Goal: Transaction & Acquisition: Book appointment/travel/reservation

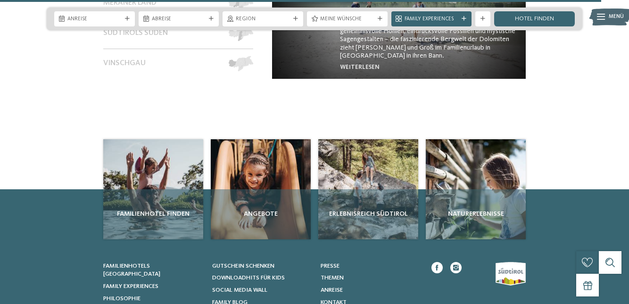
scroll to position [3290, 0]
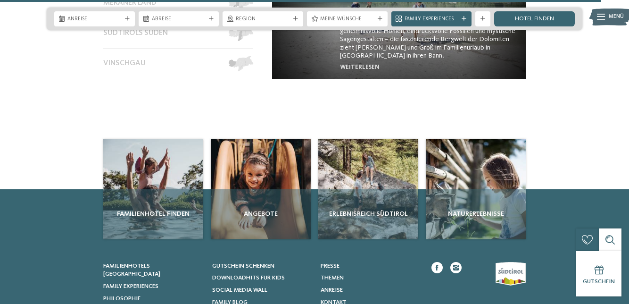
click at [279, 276] on span "Downloadhits für Kids" at bounding box center [248, 278] width 73 height 6
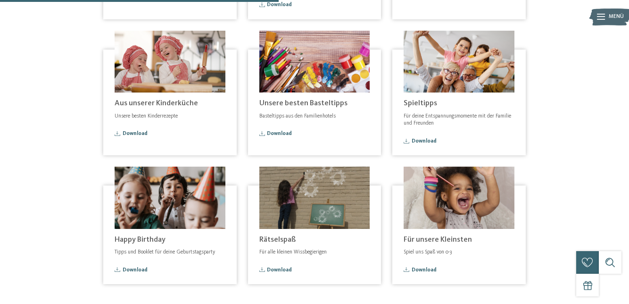
scroll to position [290, 0]
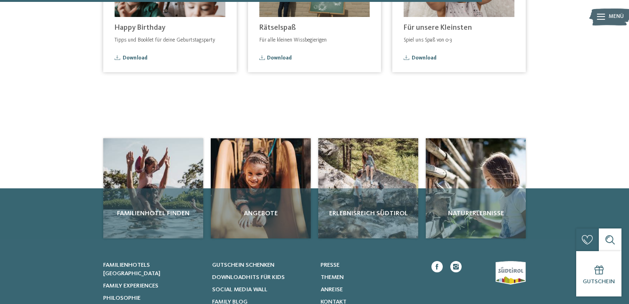
click at [254, 209] on span "Angebote" at bounding box center [261, 213] width 92 height 9
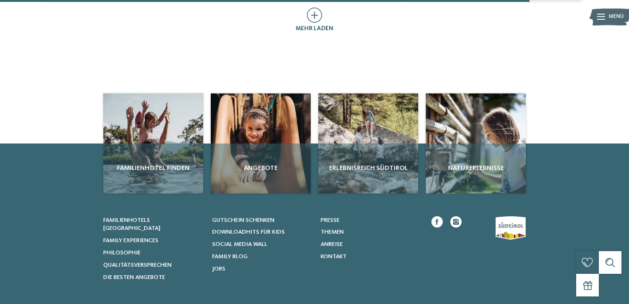
scroll to position [625, 0]
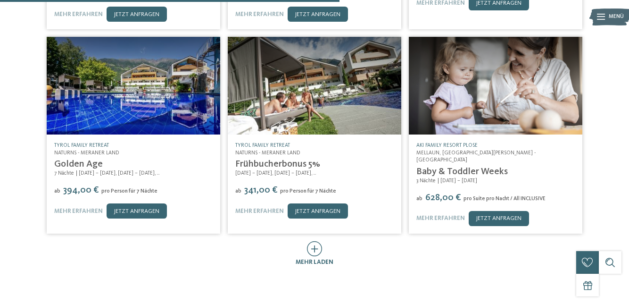
scroll to position [379, 0]
click at [316, 241] on icon at bounding box center [315, 248] width 16 height 15
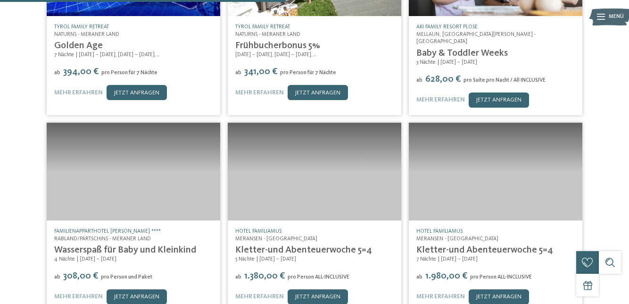
scroll to position [498, 0]
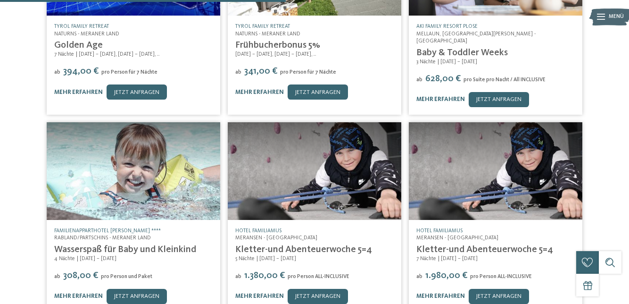
click at [309, 289] on link "jetzt anfragen" at bounding box center [318, 296] width 60 height 15
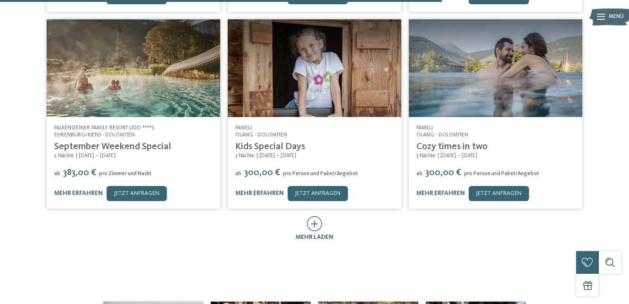
click at [318, 216] on icon at bounding box center [315, 223] width 16 height 15
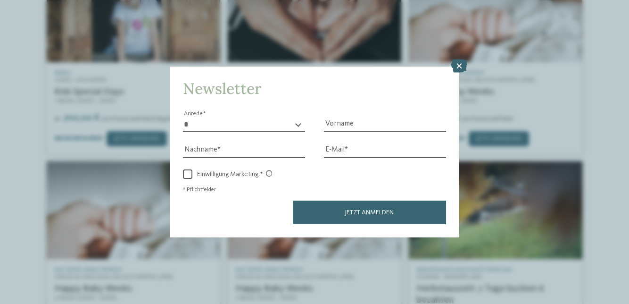
scroll to position [1063, 0]
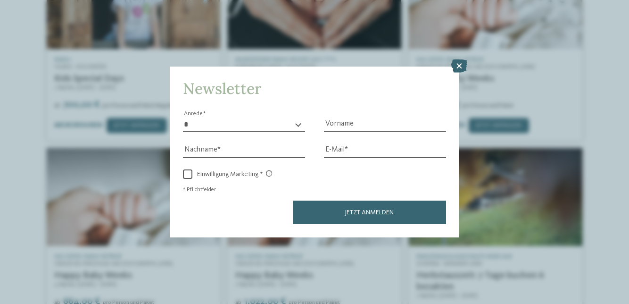
click at [462, 73] on icon at bounding box center [460, 65] width 16 height 13
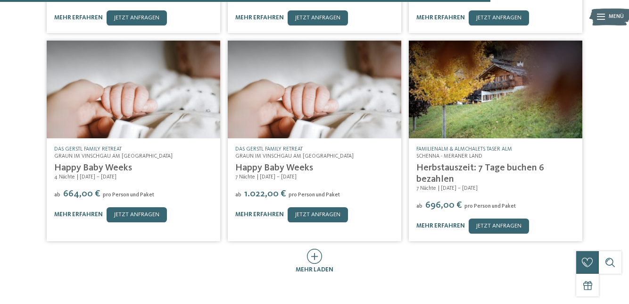
click at [319, 266] on div "mehr laden" at bounding box center [315, 270] width 38 height 8
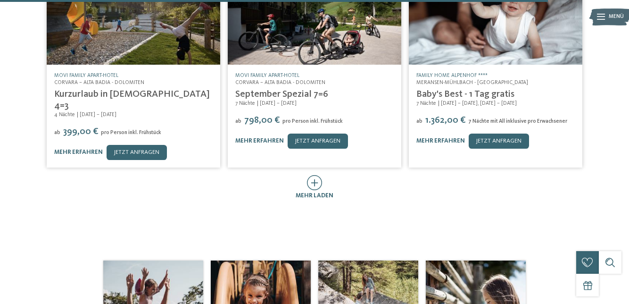
scroll to position [1660, 0]
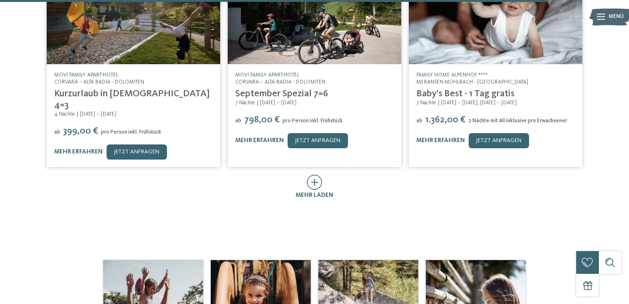
click at [311, 192] on span "mehr laden" at bounding box center [315, 195] width 38 height 6
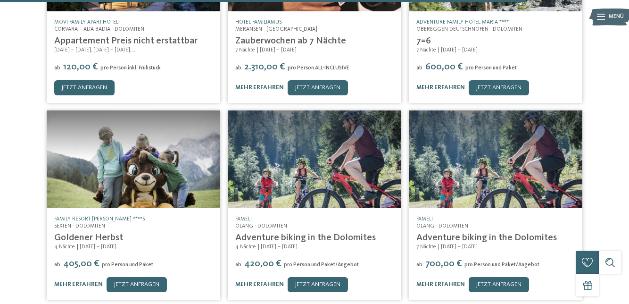
scroll to position [1924, 0]
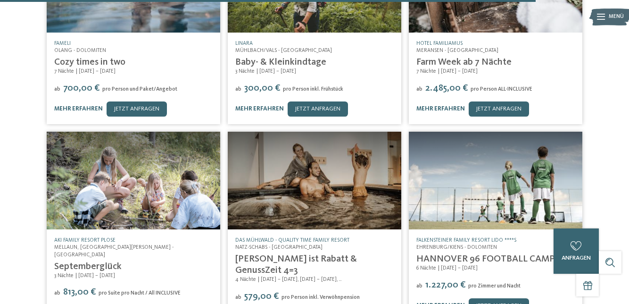
scroll to position [2294, 0]
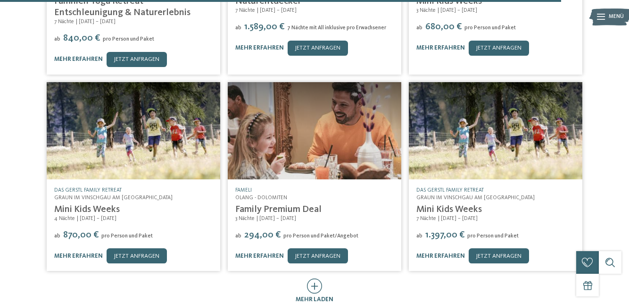
scroll to position [2766, 0]
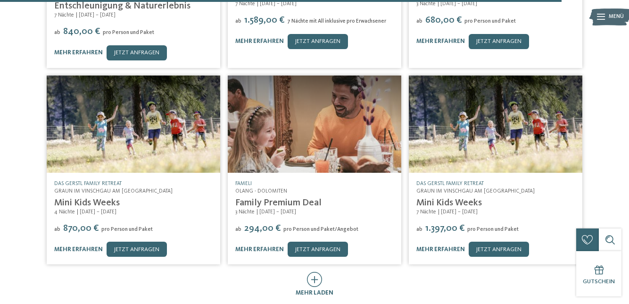
click at [318, 272] on icon at bounding box center [315, 279] width 16 height 15
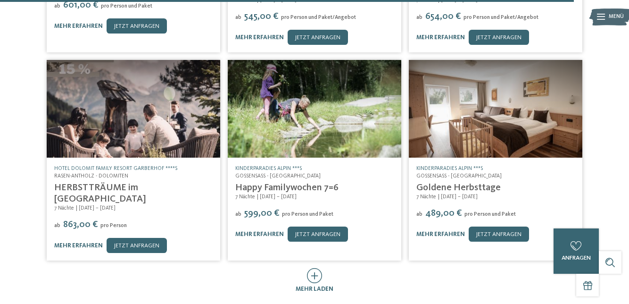
scroll to position [3187, 0]
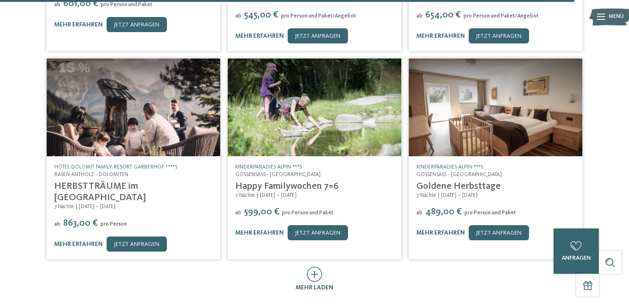
click at [314, 285] on span "mehr laden" at bounding box center [315, 288] width 38 height 6
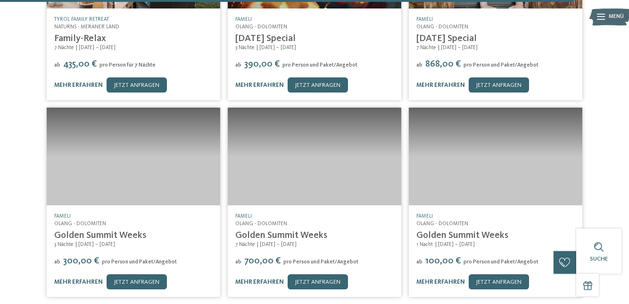
scroll to position [3545, 0]
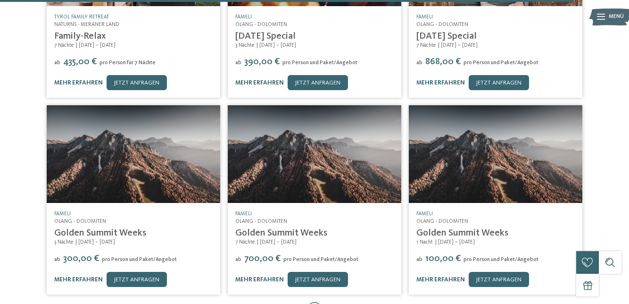
click at [318, 302] on div at bounding box center [315, 310] width 16 height 16
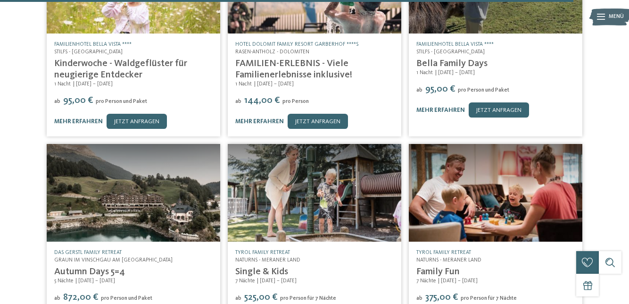
scroll to position [3912, 0]
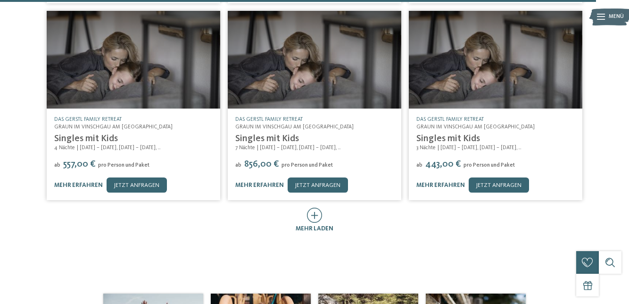
scroll to position [4439, 0]
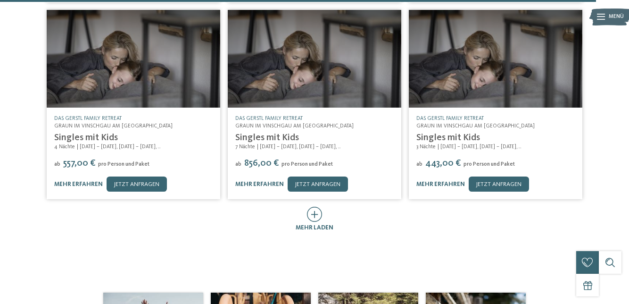
click at [318, 207] on icon at bounding box center [315, 214] width 16 height 15
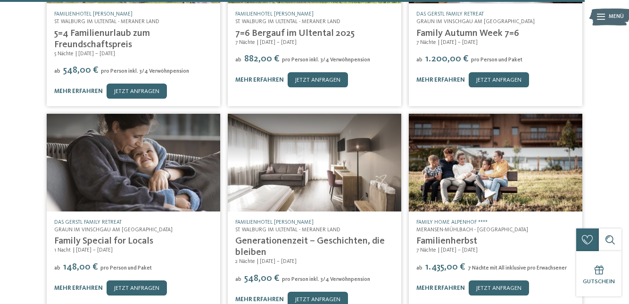
scroll to position [4740, 0]
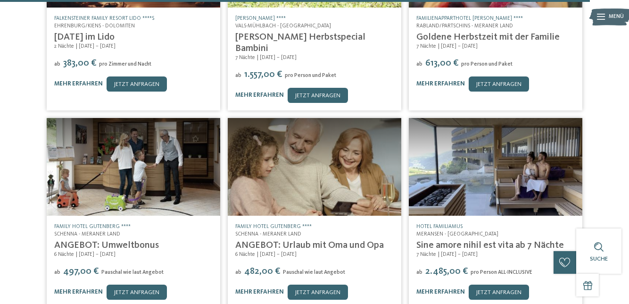
scroll to position [5153, 0]
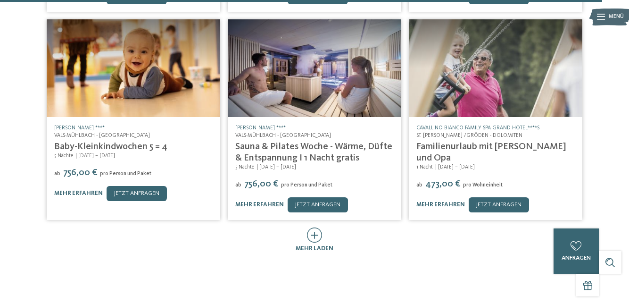
scroll to position [5644, 0]
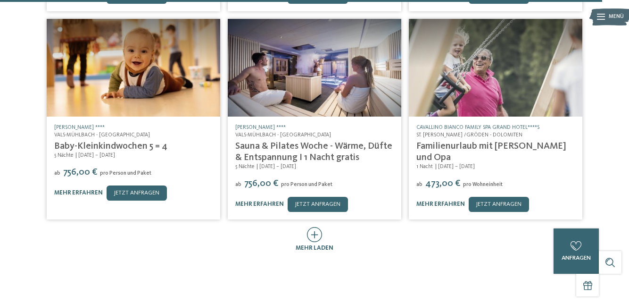
click at [318, 227] on icon at bounding box center [315, 234] width 16 height 15
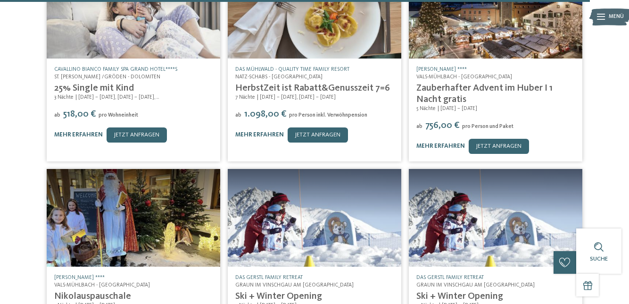
scroll to position [5912, 0]
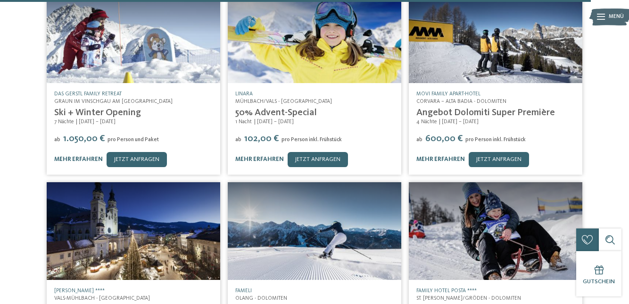
scroll to position [6292, 0]
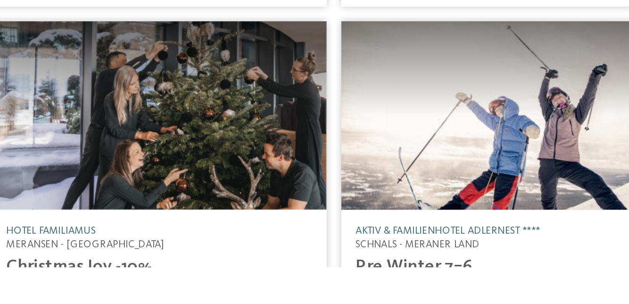
scroll to position [6690, 0]
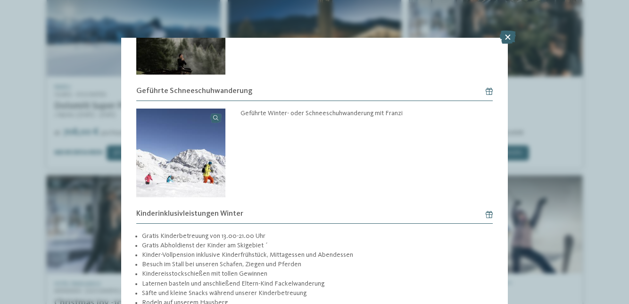
scroll to position [554, 0]
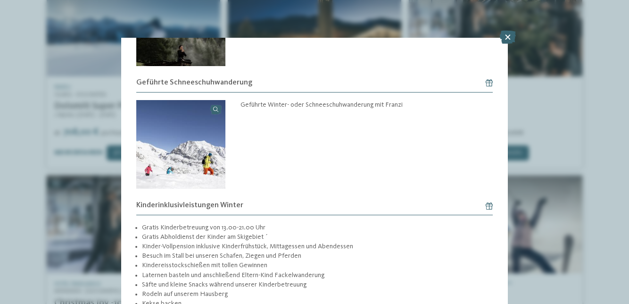
click at [511, 32] on icon at bounding box center [508, 37] width 16 height 13
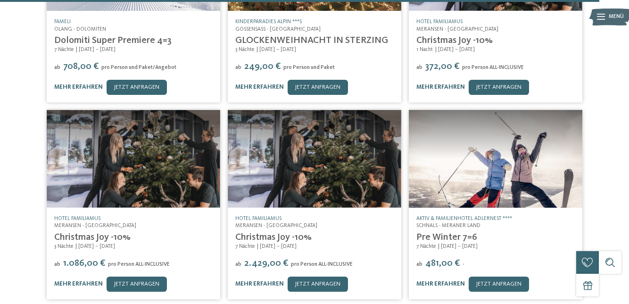
scroll to position [6756, 0]
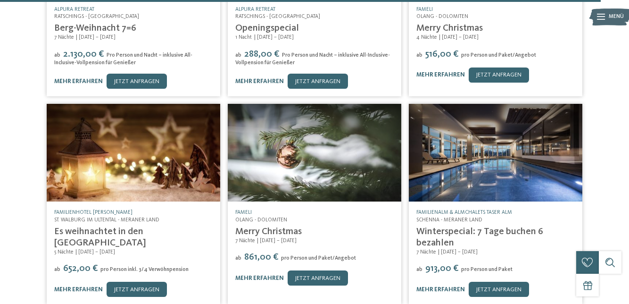
scroll to position [7162, 0]
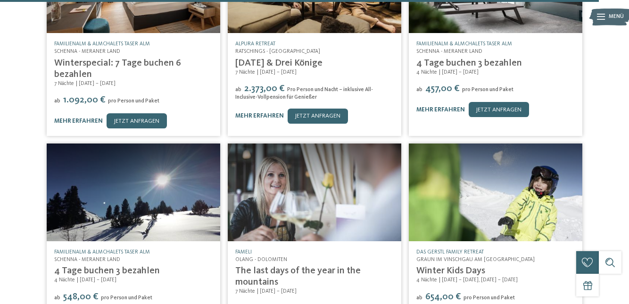
scroll to position [7539, 0]
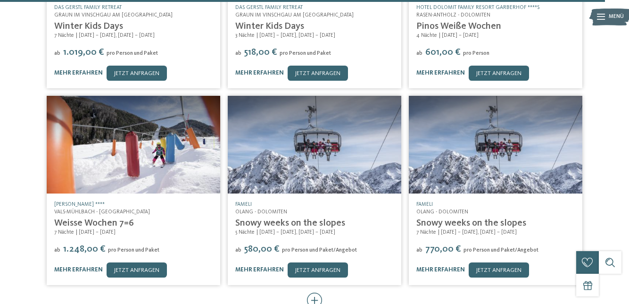
scroll to position [7992, 0]
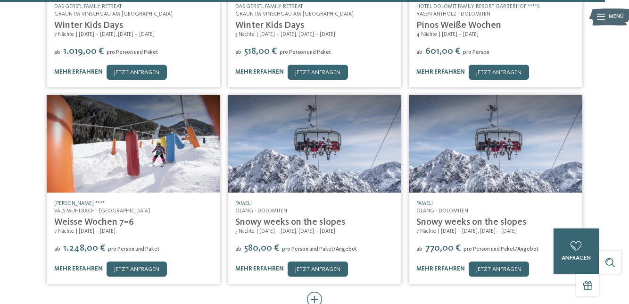
click at [318, 292] on icon at bounding box center [315, 299] width 16 height 15
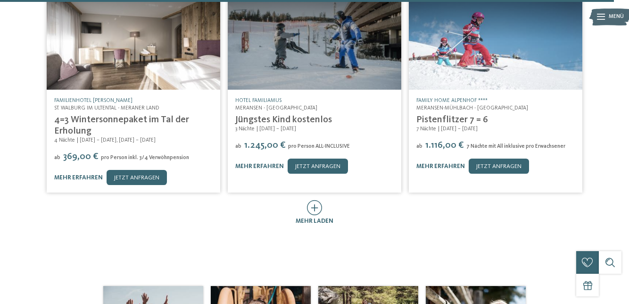
scroll to position [8510, 0]
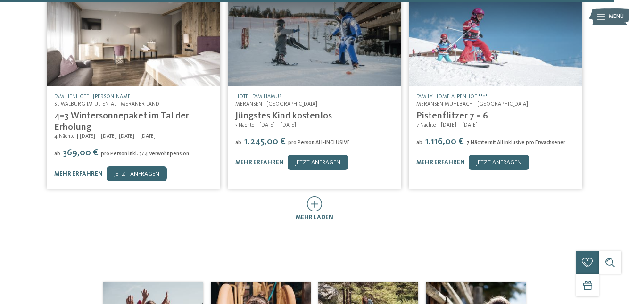
click at [323, 214] on span "mehr laden" at bounding box center [315, 217] width 38 height 6
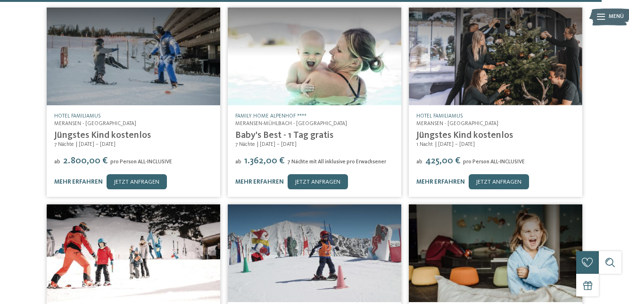
scroll to position [8744, 0]
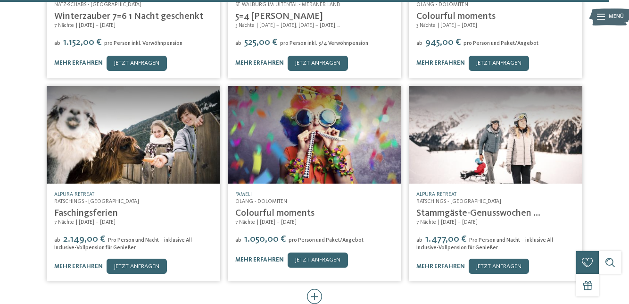
scroll to position [9217, 0]
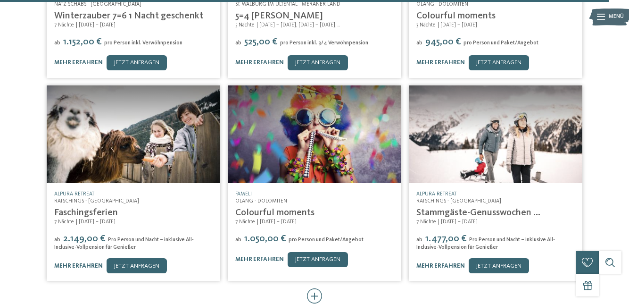
click at [311, 288] on icon at bounding box center [315, 295] width 16 height 15
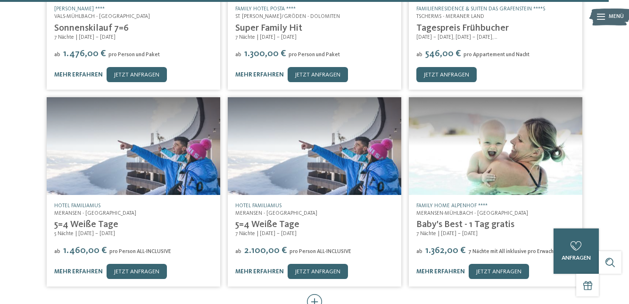
scroll to position [9605, 0]
click at [319, 294] on icon at bounding box center [315, 301] width 16 height 15
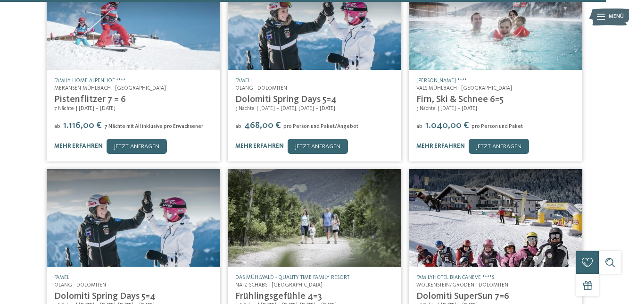
scroll to position [9927, 0]
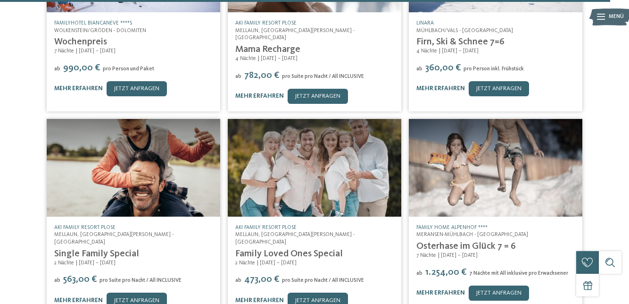
scroll to position [10384, 0]
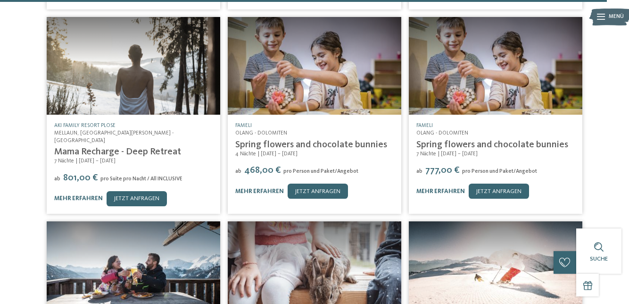
scroll to position [10741, 0]
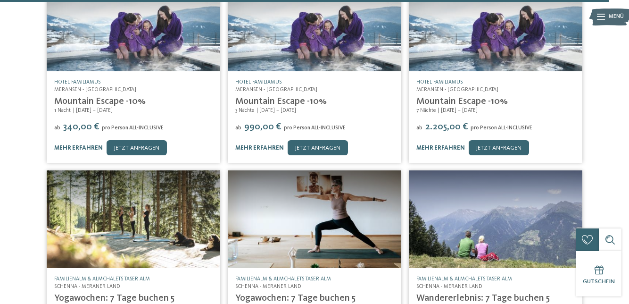
scroll to position [11136, 0]
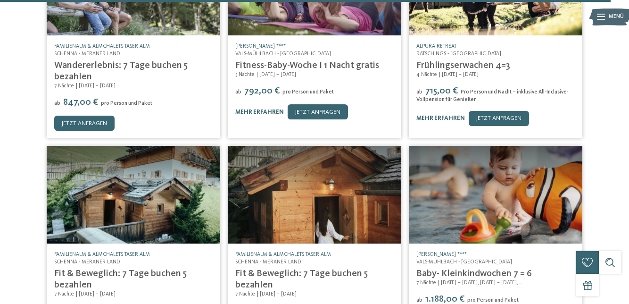
scroll to position [11576, 0]
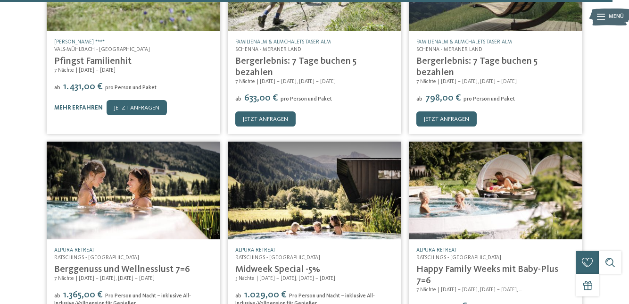
scroll to position [11996, 0]
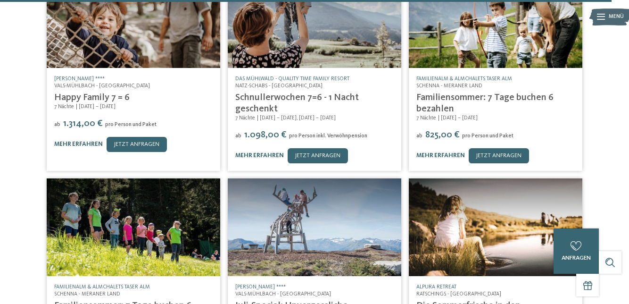
scroll to position [12382, 0]
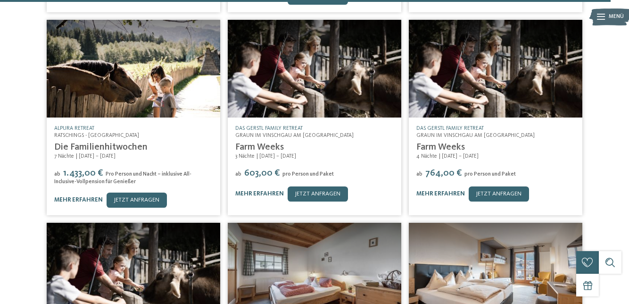
scroll to position [12760, 0]
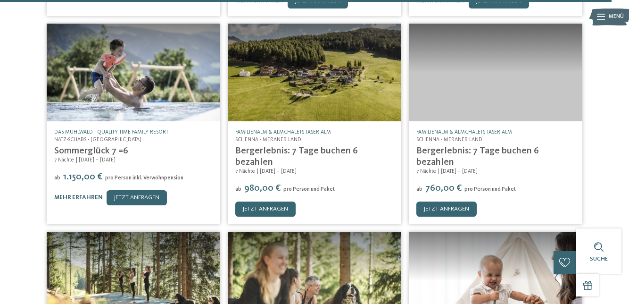
scroll to position [13167, 0]
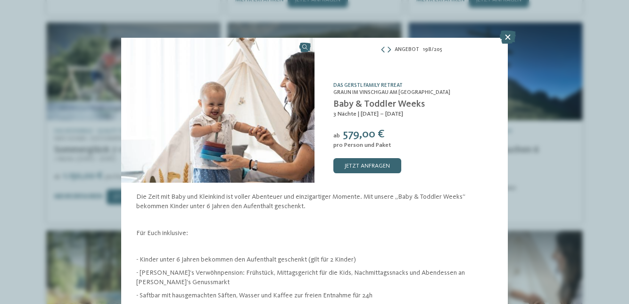
click at [504, 42] on icon at bounding box center [508, 37] width 16 height 13
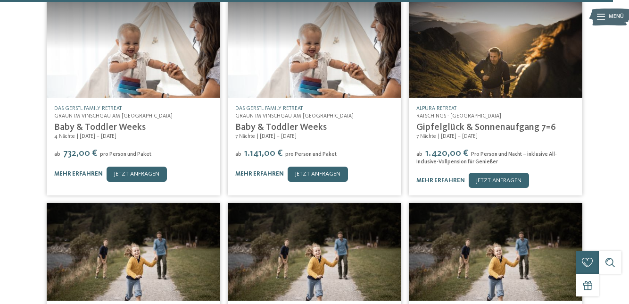
scroll to position [13585, 0]
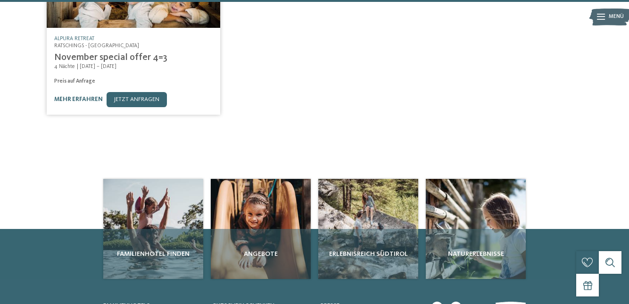
scroll to position [14102, 0]
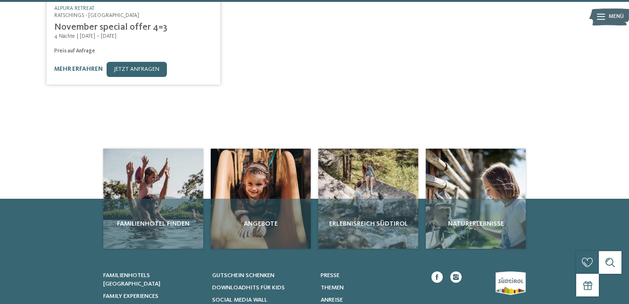
click at [264, 297] on span "Social Media Wall" at bounding box center [239, 300] width 55 height 6
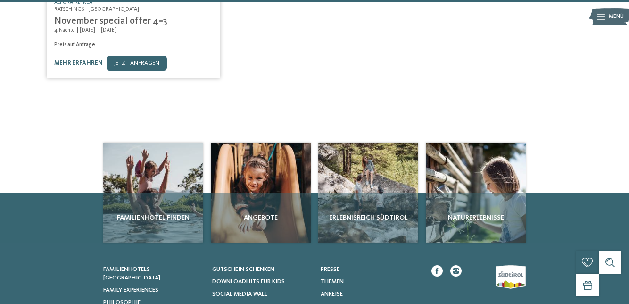
scroll to position [14114, 0]
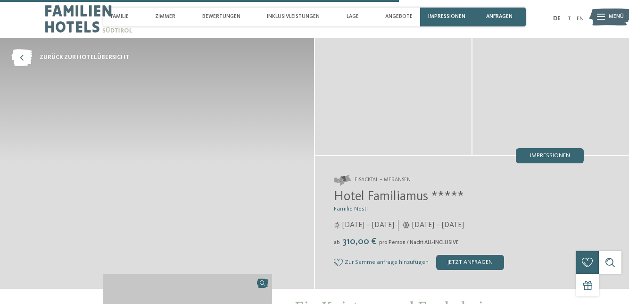
scroll to position [1838, 0]
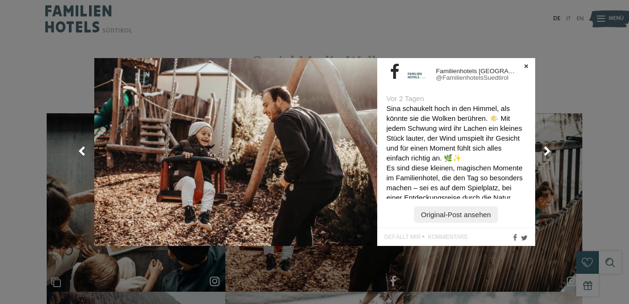
click at [544, 146] on link at bounding box center [548, 152] width 24 height 24
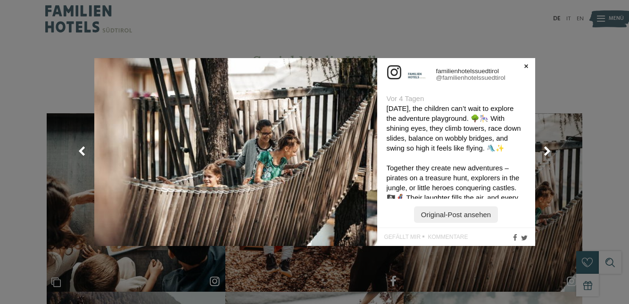
click at [550, 151] on link at bounding box center [548, 152] width 24 height 24
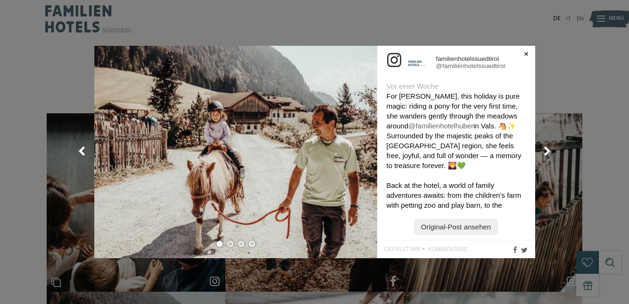
click at [544, 151] on link at bounding box center [548, 152] width 24 height 24
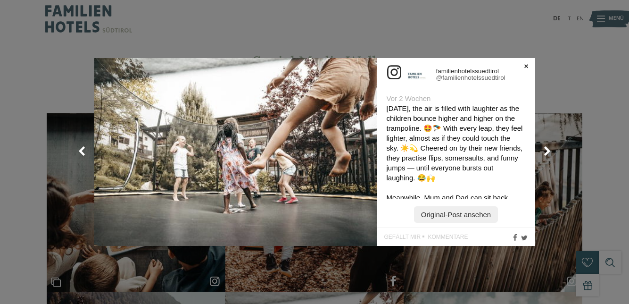
click at [544, 151] on link at bounding box center [548, 152] width 24 height 24
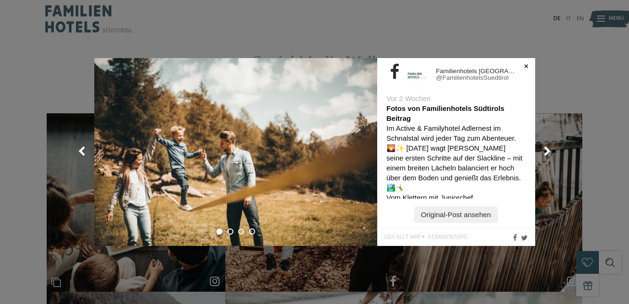
click at [474, 217] on link "Original-Post ansehen" at bounding box center [456, 214] width 84 height 17
click at [527, 66] on link at bounding box center [527, 66] width 4 height 5
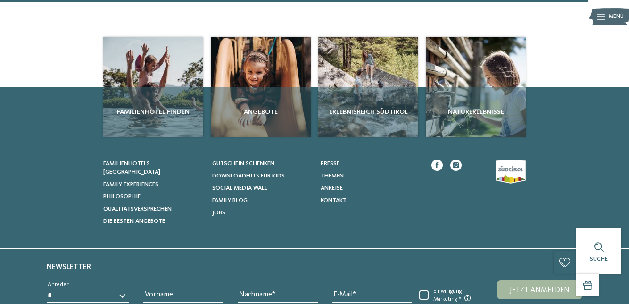
scroll to position [725, 0]
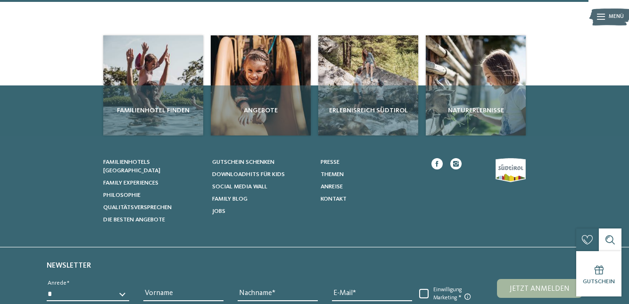
click at [144, 217] on span "Die besten Angebote" at bounding box center [134, 220] width 62 height 6
